Goal: Navigation & Orientation: Find specific page/section

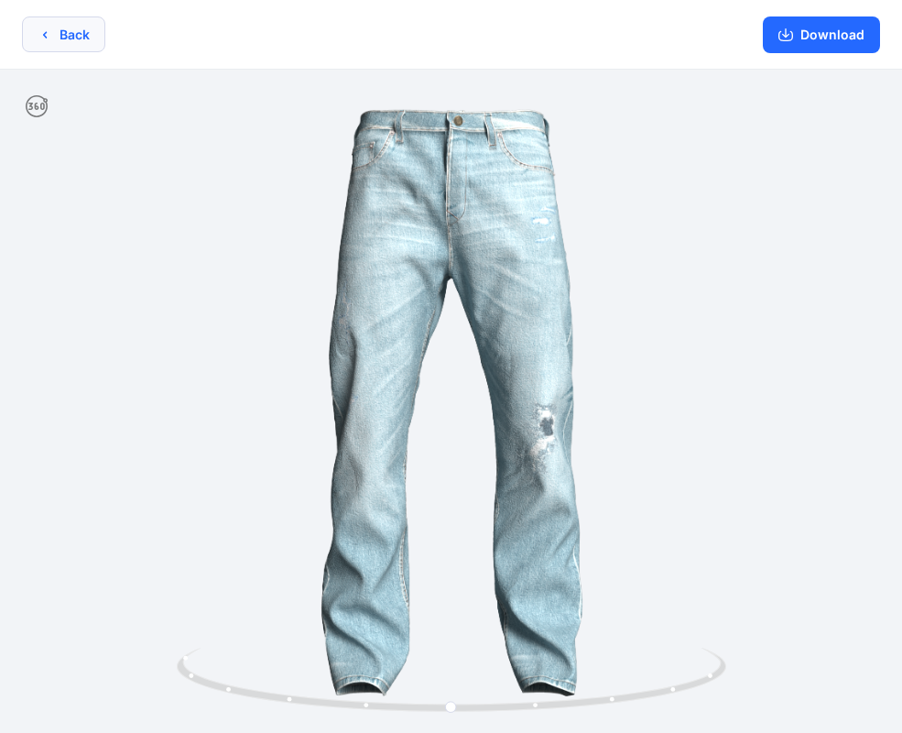
click at [73, 41] on button "Back" at bounding box center [63, 34] width 83 height 36
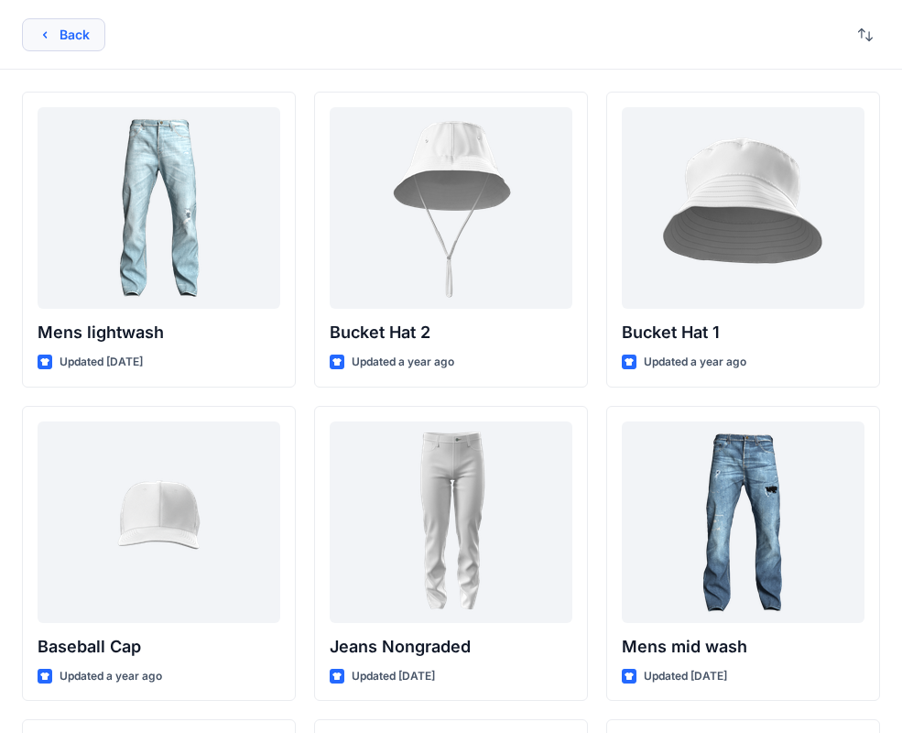
click at [63, 42] on button "Back" at bounding box center [63, 34] width 83 height 33
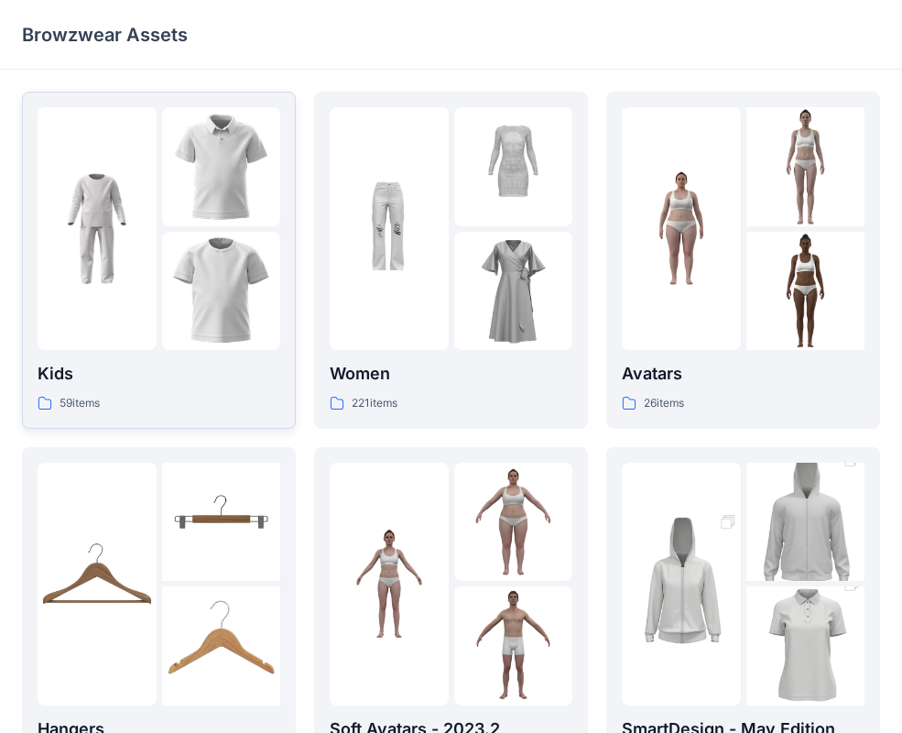
click at [127, 338] on div at bounding box center [97, 228] width 119 height 243
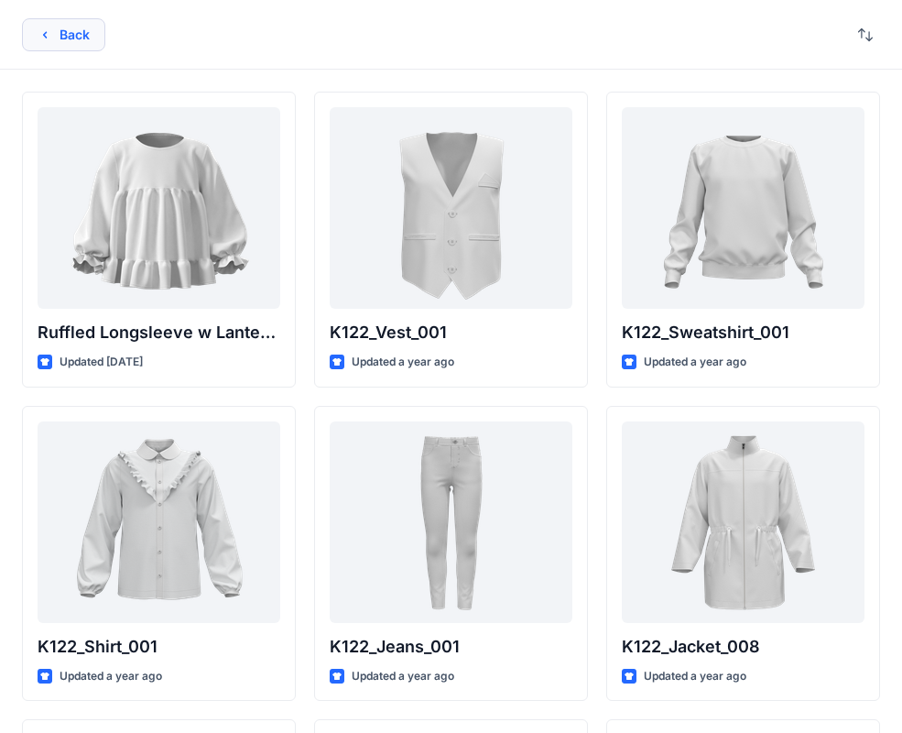
click at [52, 34] on button "Back" at bounding box center [63, 34] width 83 height 33
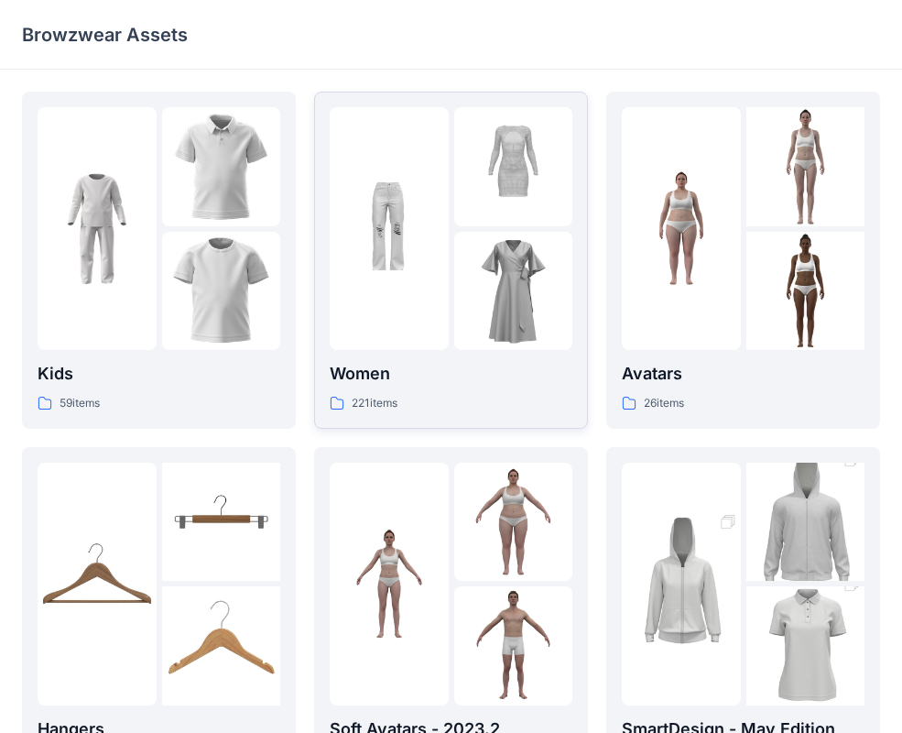
click at [441, 193] on img at bounding box center [389, 228] width 119 height 119
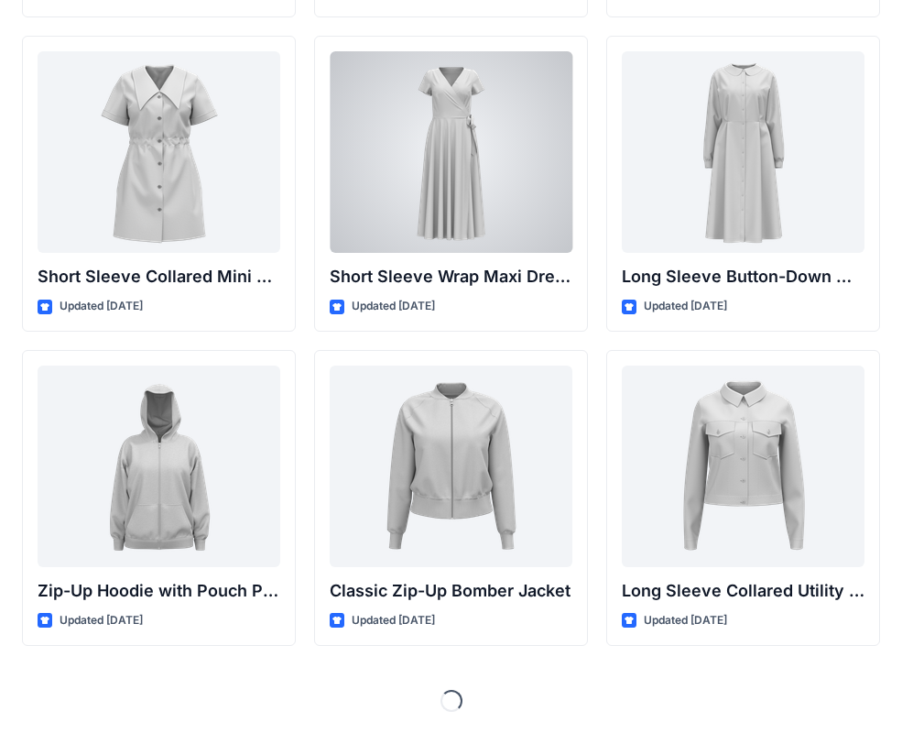
scroll to position [3195, 0]
